Goal: Check status: Check status

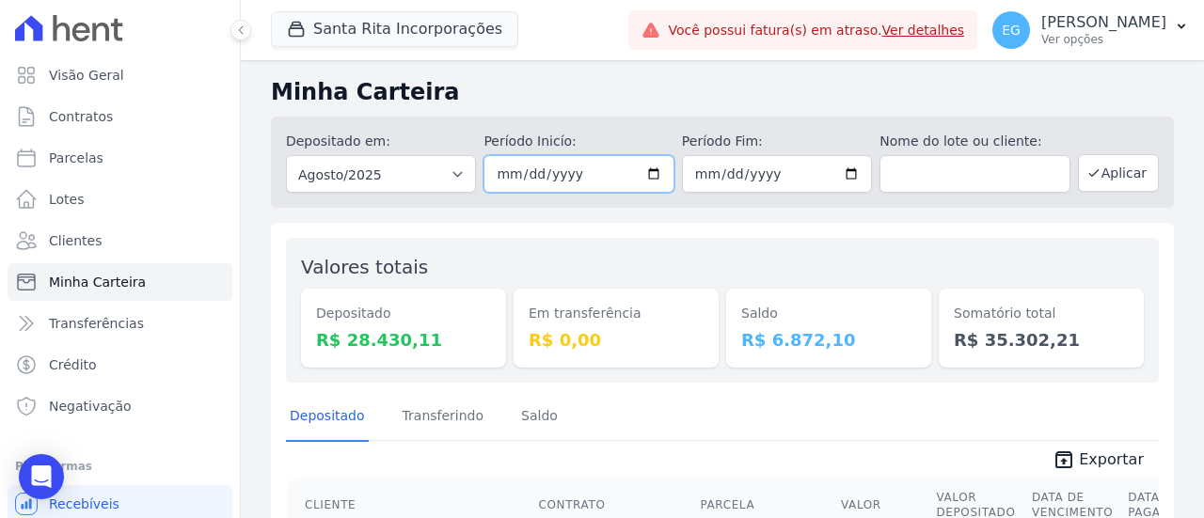
click at [575, 178] on input "2025-08-01" at bounding box center [578, 174] width 190 height 38
click at [673, 185] on div "Depositado em: Todos os meses Novembro/2020 Dezembro/2020 Janeiro/2021 Fevereir…" at bounding box center [722, 162] width 903 height 91
click at [643, 168] on input "2025-08-01" at bounding box center [578, 174] width 190 height 38
type input "[DATE]"
click at [1098, 174] on button "Aplicar" at bounding box center [1118, 173] width 81 height 38
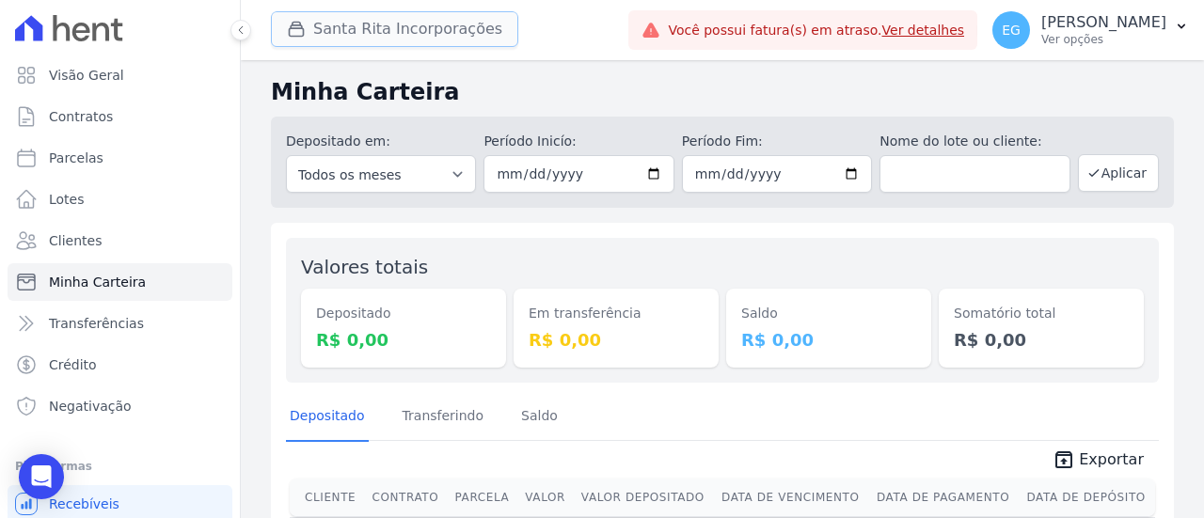
click at [415, 25] on button "Santa Rita Incorporações" at bounding box center [394, 29] width 247 height 36
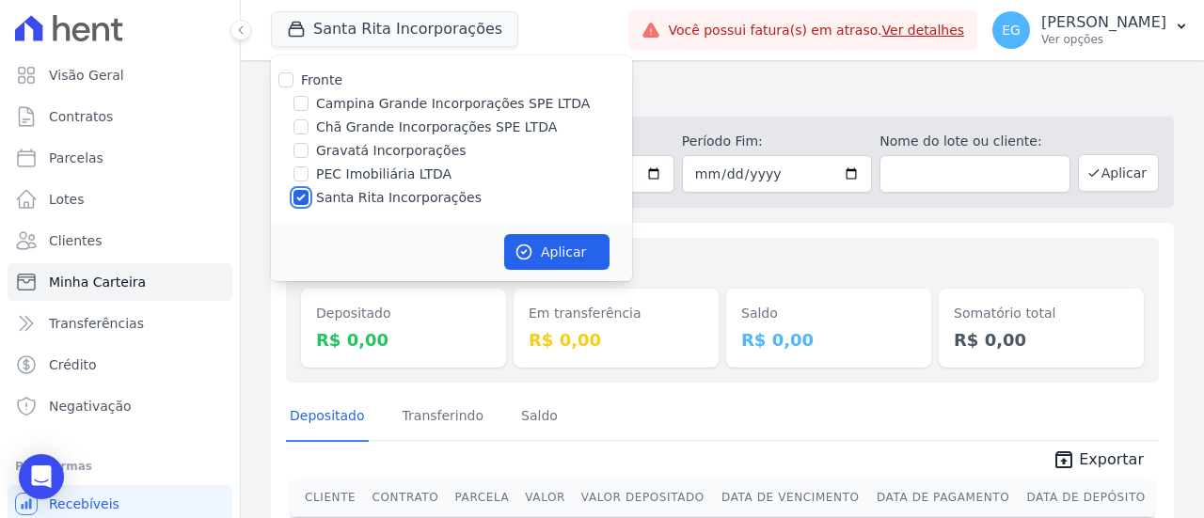
click at [303, 197] on input "Santa Rita Incorporações" at bounding box center [300, 197] width 15 height 15
checkbox input "false"
click at [303, 129] on input "Chã Grande Incorporações SPE LTDA" at bounding box center [300, 126] width 15 height 15
checkbox input "true"
click at [566, 248] on button "Aplicar" at bounding box center [556, 252] width 105 height 36
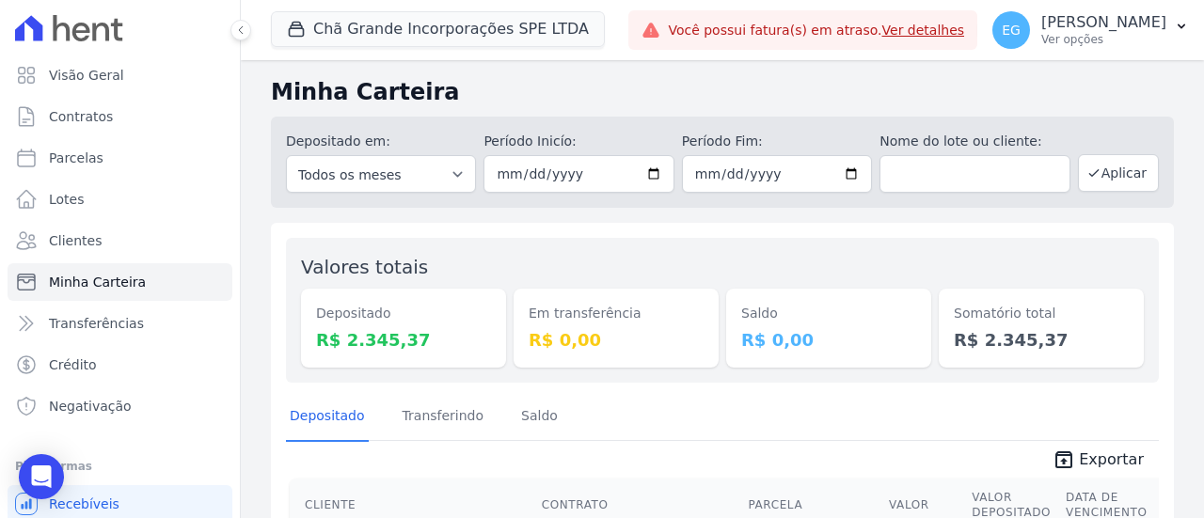
drag, startPoint x: 948, startPoint y: 339, endPoint x: 1053, endPoint y: 345, distance: 105.5
click at [1053, 345] on dd "R$ 2.345,37" at bounding box center [1040, 339] width 175 height 25
copy dd "R$ 2.345,37"
click at [410, 185] on select "Todos os meses Outubro/2019 Novembro/2019 Dezembro/2019 [GEOGRAPHIC_DATA]/2020 …" at bounding box center [381, 174] width 190 height 38
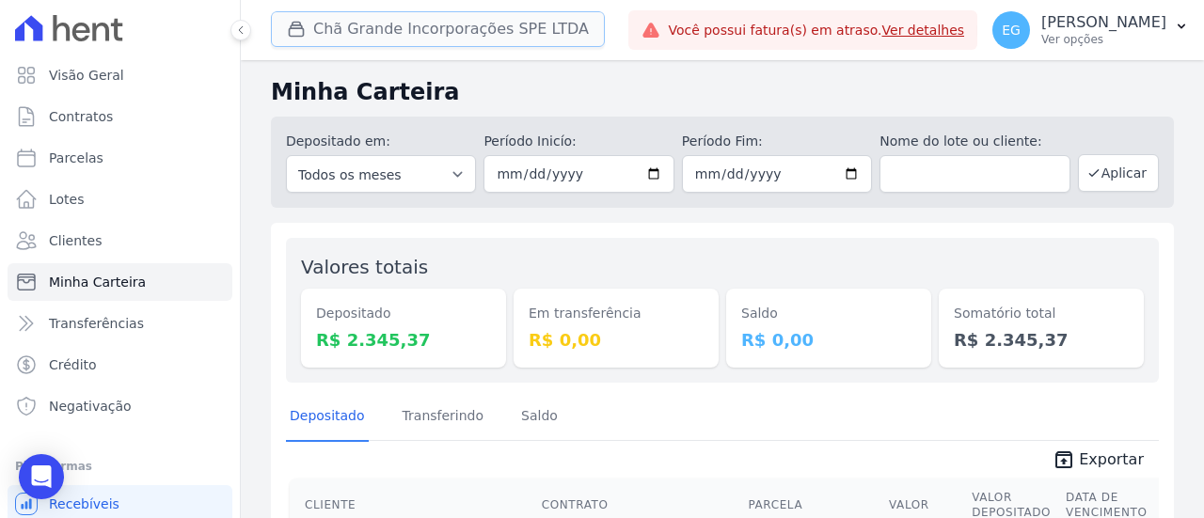
click at [436, 22] on button "Chã Grande Incorporações SPE LTDA" at bounding box center [438, 29] width 334 height 36
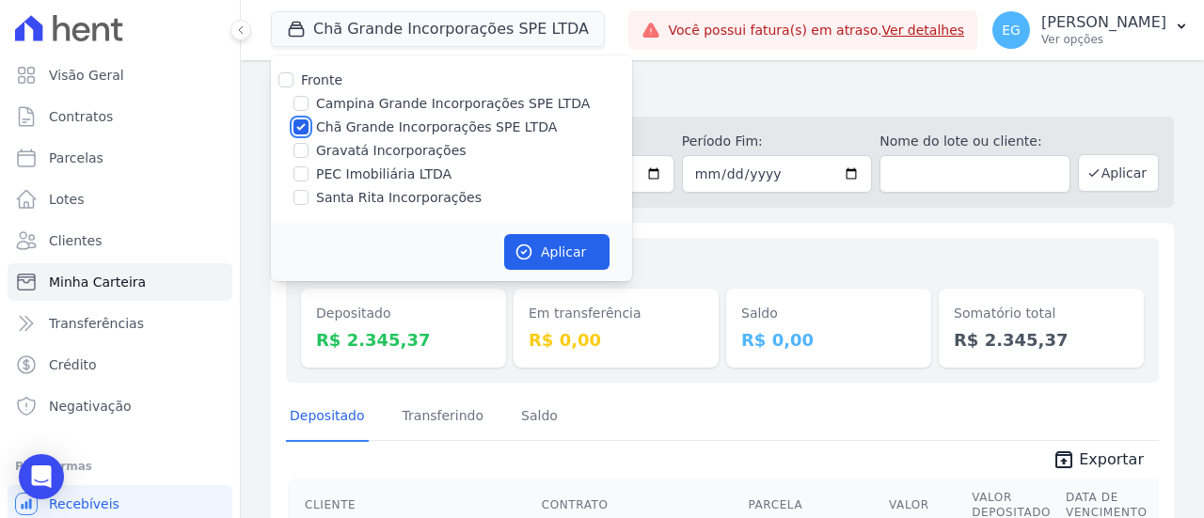
click at [295, 123] on input "Chã Grande Incorporações SPE LTDA" at bounding box center [300, 126] width 15 height 15
checkbox input "false"
click at [301, 104] on input "Campina Grande Incorporações SPE LTDA" at bounding box center [300, 103] width 15 height 15
checkbox input "true"
click at [572, 250] on button "Aplicar" at bounding box center [556, 252] width 105 height 36
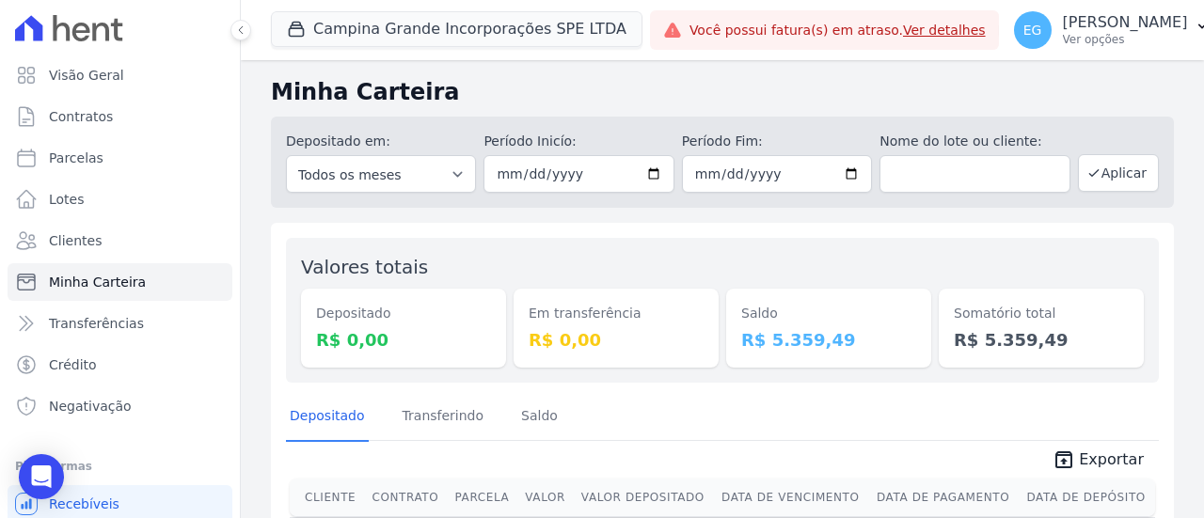
drag, startPoint x: 943, startPoint y: 338, endPoint x: 1062, endPoint y: 345, distance: 118.7
click at [1062, 345] on dd "R$ 5.359,49" at bounding box center [1040, 339] width 175 height 25
copy dd "R$ 5.359,49"
